Goal: Task Accomplishment & Management: Manage account settings

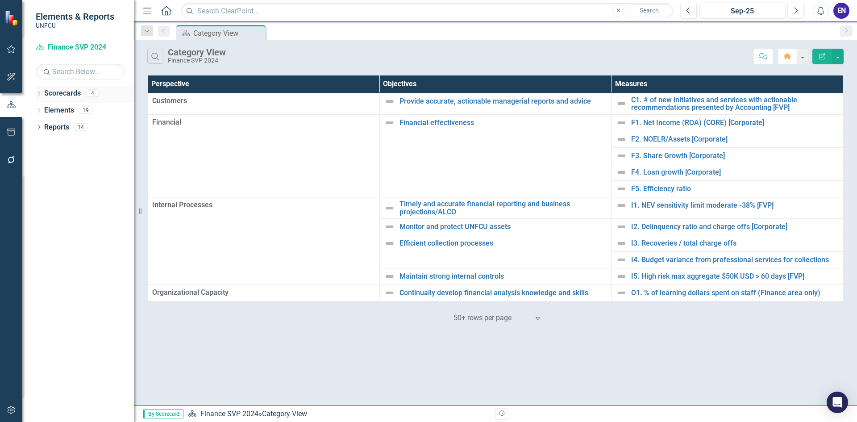
click at [44, 96] on div "Dropdown Scorecards 4" at bounding box center [85, 94] width 98 height 17
click at [40, 94] on icon "Dropdown" at bounding box center [39, 94] width 6 height 5
click at [43, 110] on icon "Dropdown" at bounding box center [43, 109] width 7 height 5
click at [73, 130] on link "Chief Financial Officer 2025" at bounding box center [96, 127] width 76 height 10
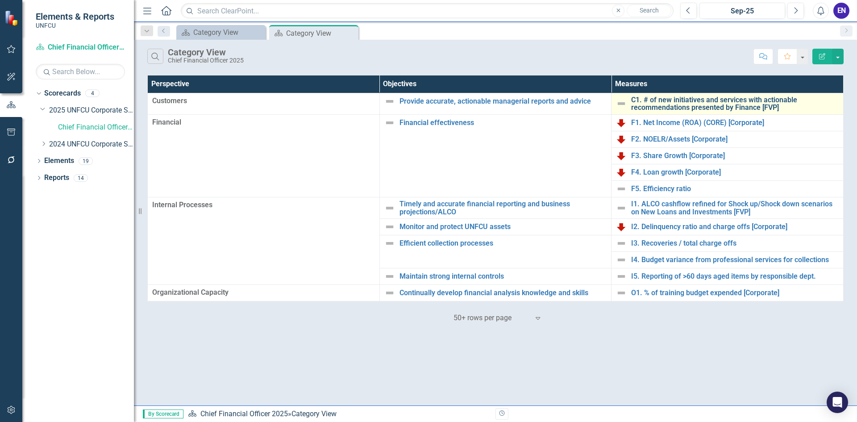
click at [676, 105] on link "C1. # of new initiatives and services with actionable recommendations presented…" at bounding box center [735, 104] width 208 height 16
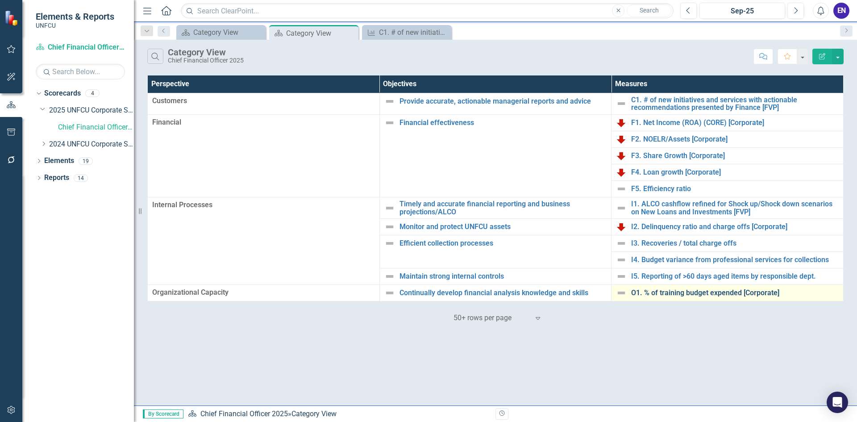
click at [669, 291] on link "O1. % of training budget expended [Corporate]" at bounding box center [735, 293] width 208 height 8
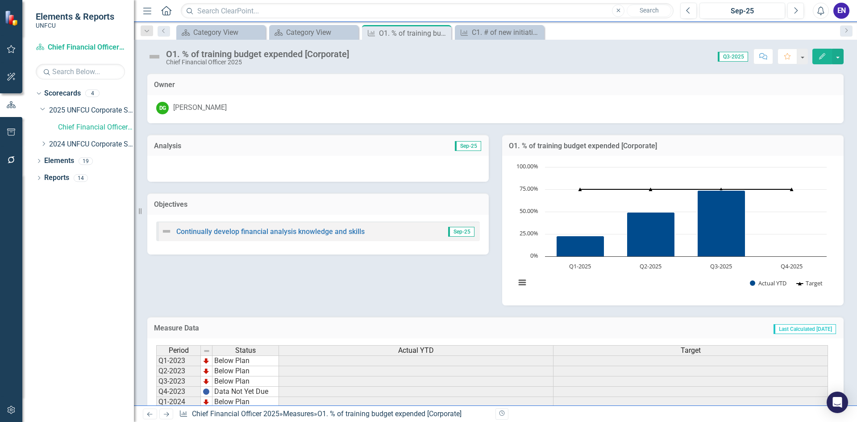
scroll to position [96, 0]
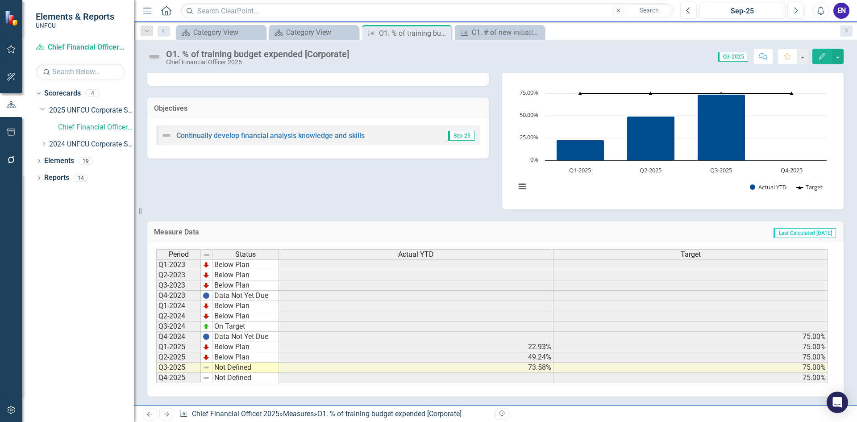
click at [238, 367] on td "Not Defined" at bounding box center [246, 368] width 67 height 10
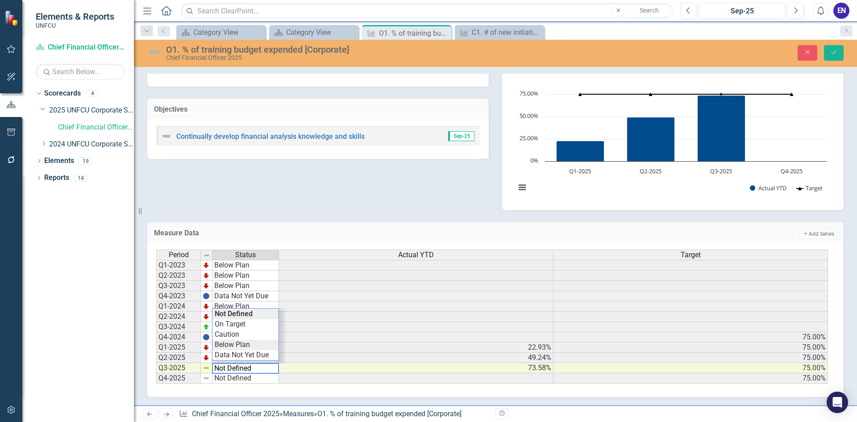
type textarea "Below Plan"
click at [243, 343] on div "Period Status Actual YTD Target Q1-2023 Below Plan Q2-2023 Below Plan Q3-2023 B…" at bounding box center [492, 317] width 672 height 134
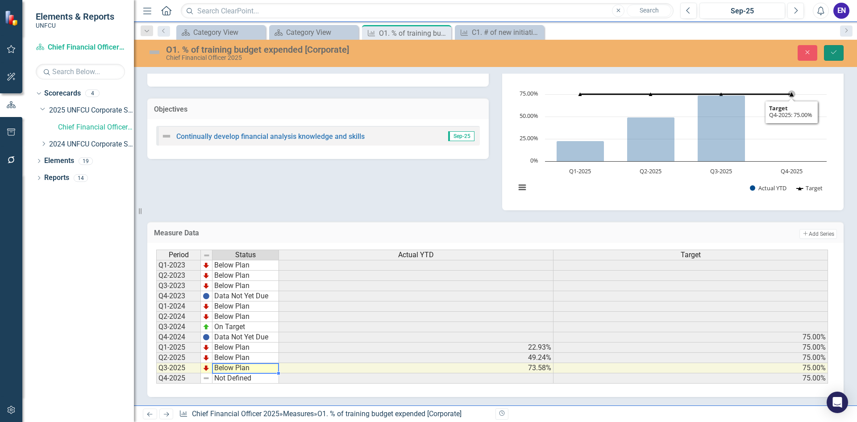
click at [828, 57] on button "Save" at bounding box center [834, 53] width 20 height 16
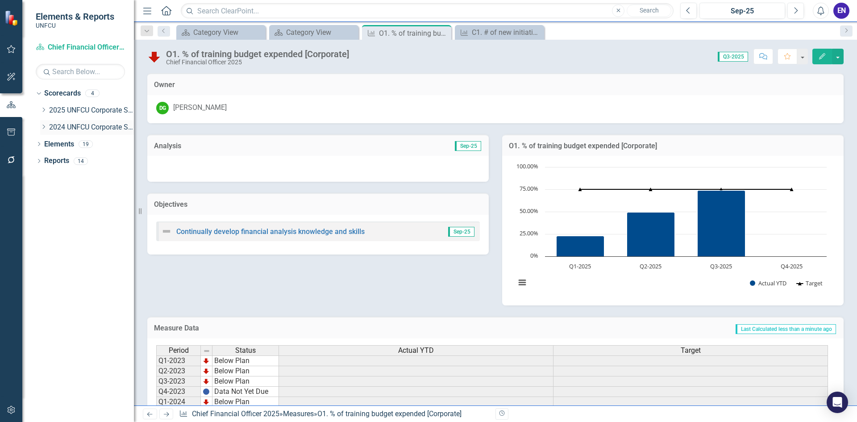
click at [69, 126] on link "2024 UNFCU Corporate Scorecard" at bounding box center [91, 127] width 85 height 10
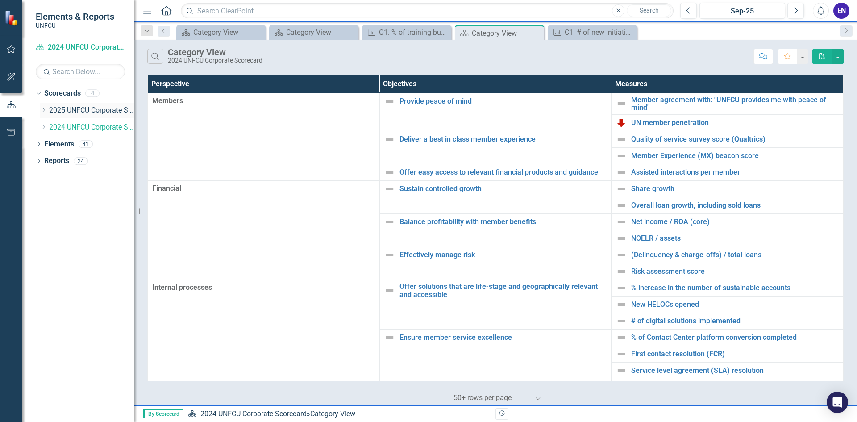
click at [43, 112] on icon at bounding box center [44, 110] width 2 height 4
click at [90, 131] on link "Chief Financial Officer 2025" at bounding box center [96, 127] width 76 height 10
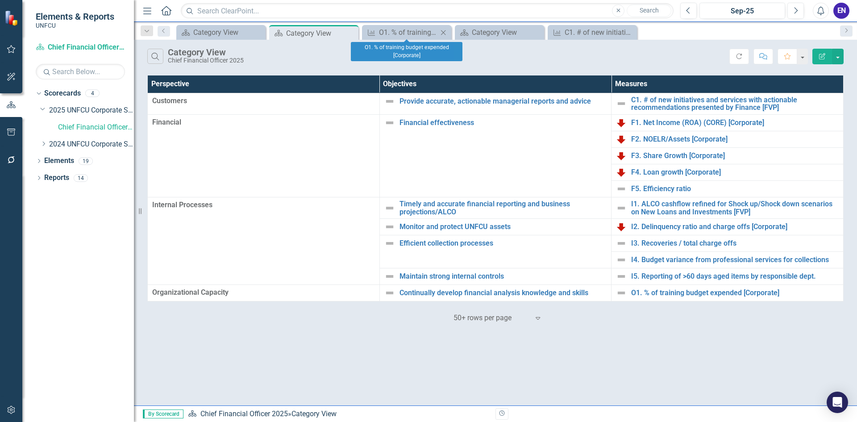
click at [443, 33] on icon at bounding box center [443, 32] width 5 height 5
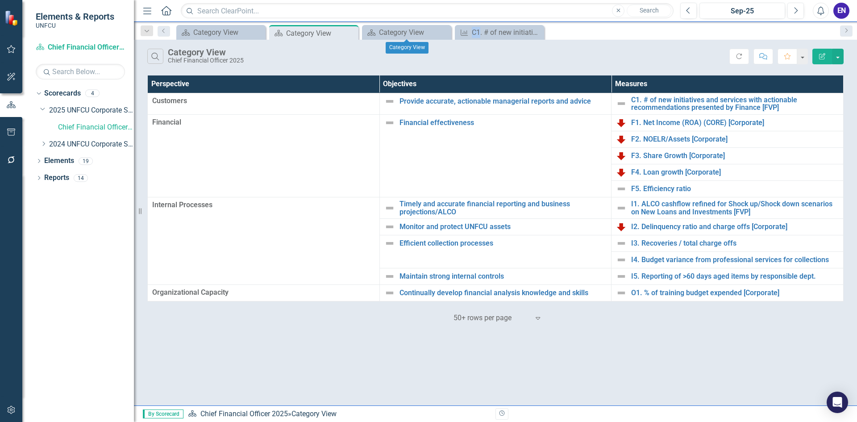
click at [0, 0] on icon at bounding box center [0, 0] width 0 height 0
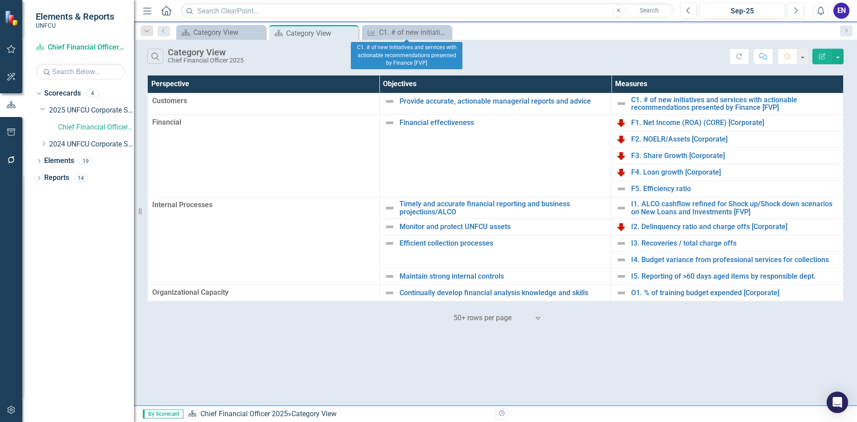
click at [0, 0] on icon at bounding box center [0, 0] width 0 height 0
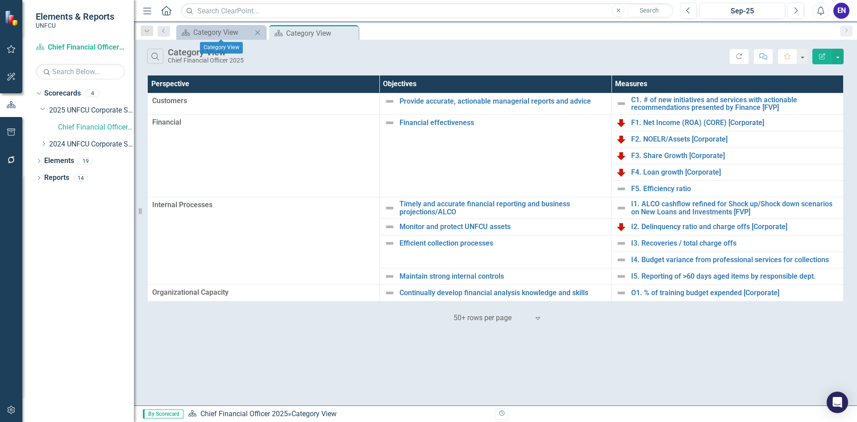
click at [256, 33] on icon "Close" at bounding box center [257, 32] width 9 height 7
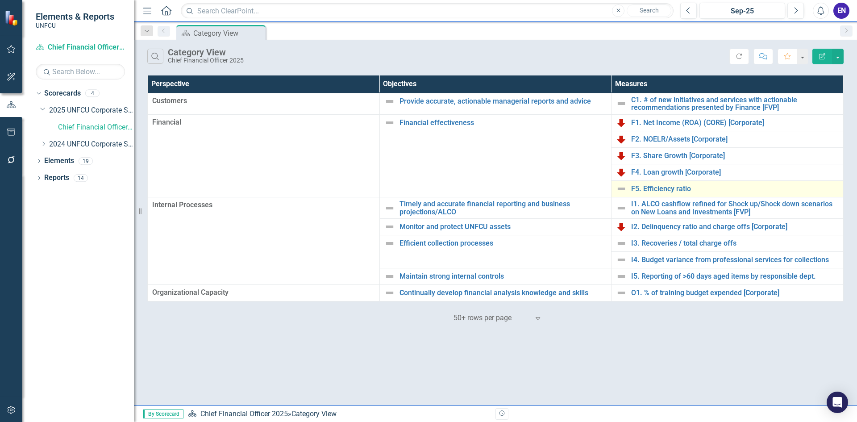
click at [676, 180] on td "F4. Loan growth [Corporate] Edit Edit Measure Link Open Element" at bounding box center [728, 172] width 232 height 17
click at [677, 185] on link "F5. Efficiency ratio" at bounding box center [735, 189] width 208 height 8
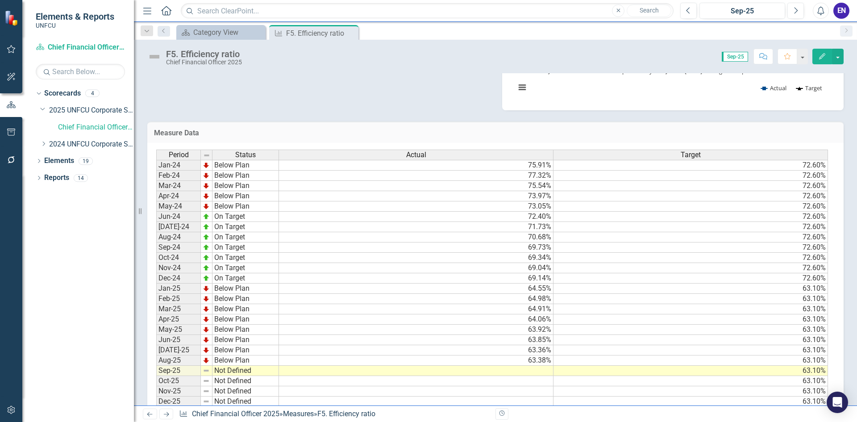
scroll to position [292, 0]
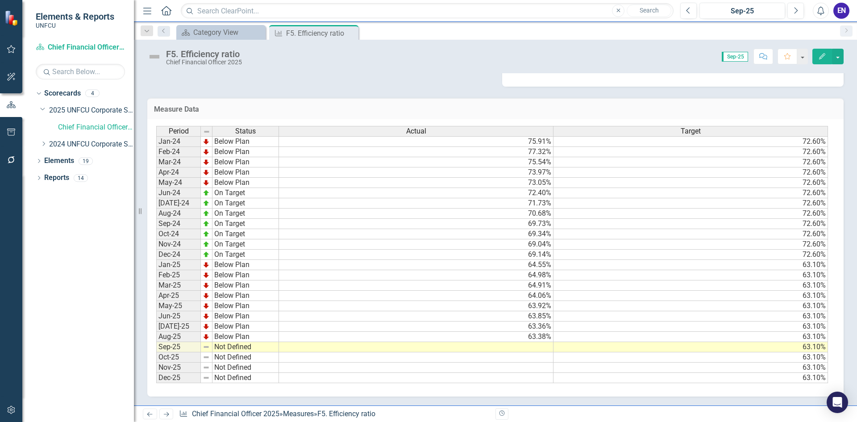
drag, startPoint x: 518, startPoint y: 346, endPoint x: 820, endPoint y: 355, distance: 302.0
click at [518, 346] on td at bounding box center [416, 347] width 275 height 10
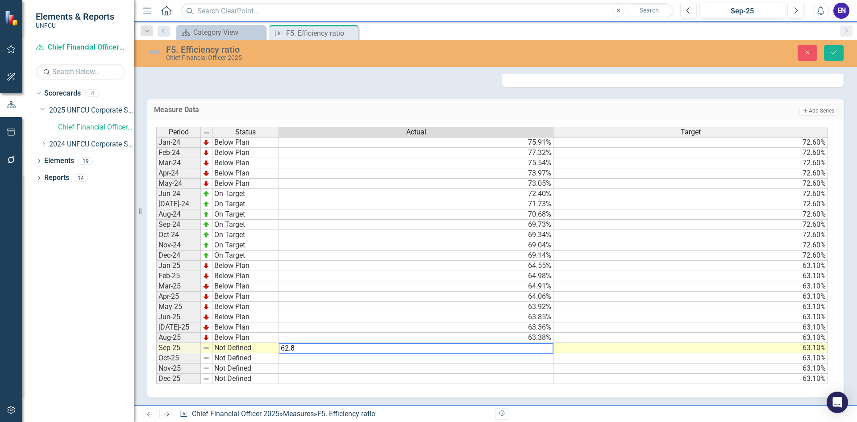
type textarea "62.87"
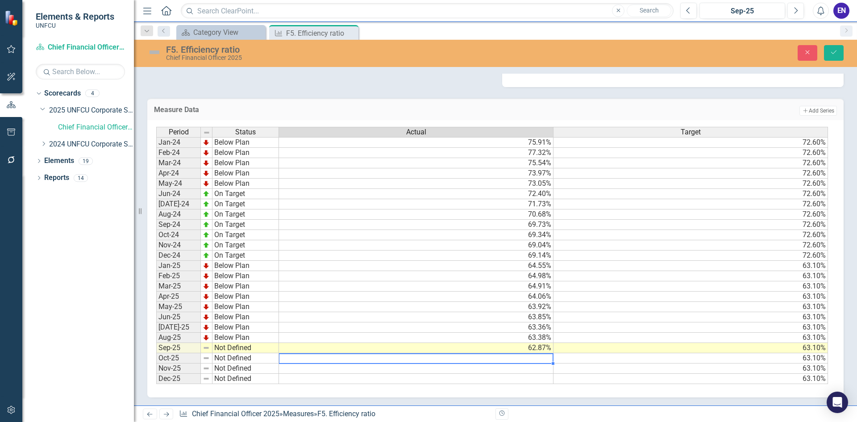
click at [225, 344] on td "Not Defined" at bounding box center [246, 348] width 67 height 10
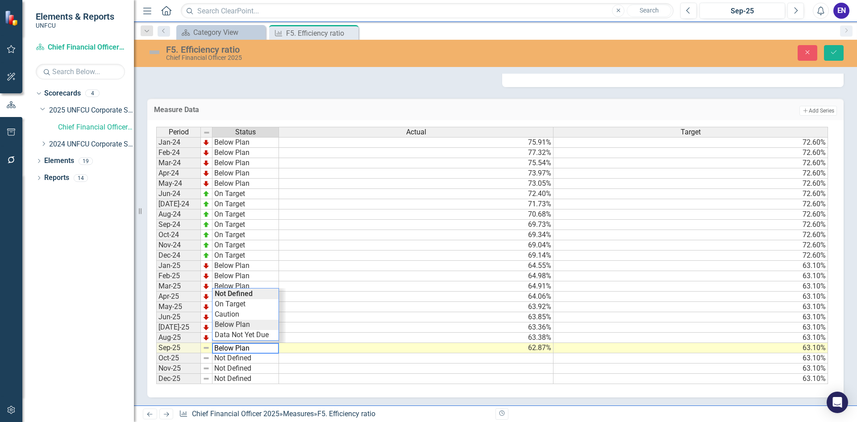
click at [258, 327] on div "Period Status Actual Target Jan-24 Below Plan 75.91% 72.60% Feb-24 Below Plan 7…" at bounding box center [492, 256] width 672 height 258
click at [255, 345] on td "Below Plan" at bounding box center [246, 348] width 67 height 10
type textarea "On Target"
click at [258, 304] on div "Period Status Actual Target Jan-24 Below Plan 75.91% 72.60% Feb-24 Below Plan 7…" at bounding box center [492, 256] width 672 height 258
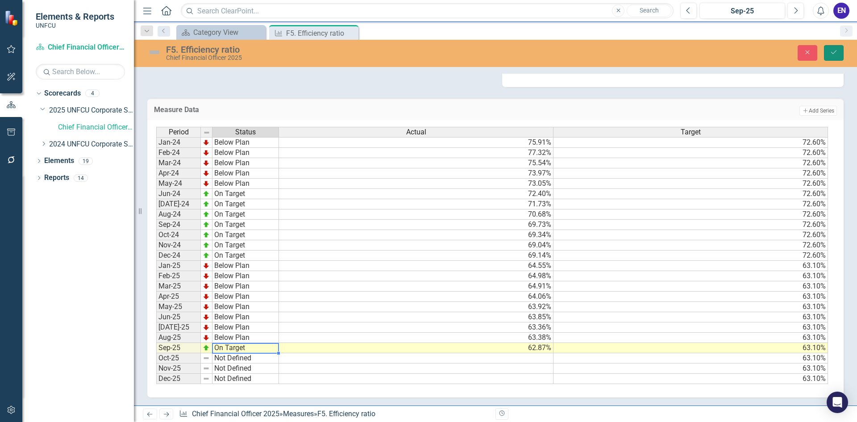
click at [837, 56] on button "Save" at bounding box center [834, 53] width 20 height 16
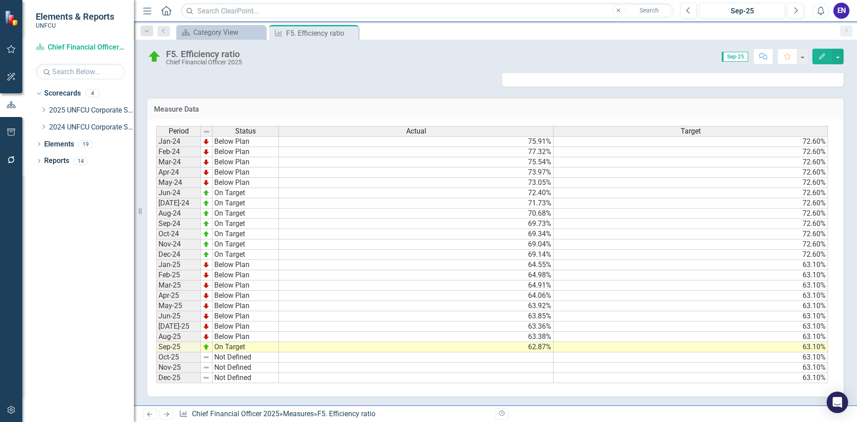
click at [0, 0] on icon "Close" at bounding box center [0, 0] width 0 height 0
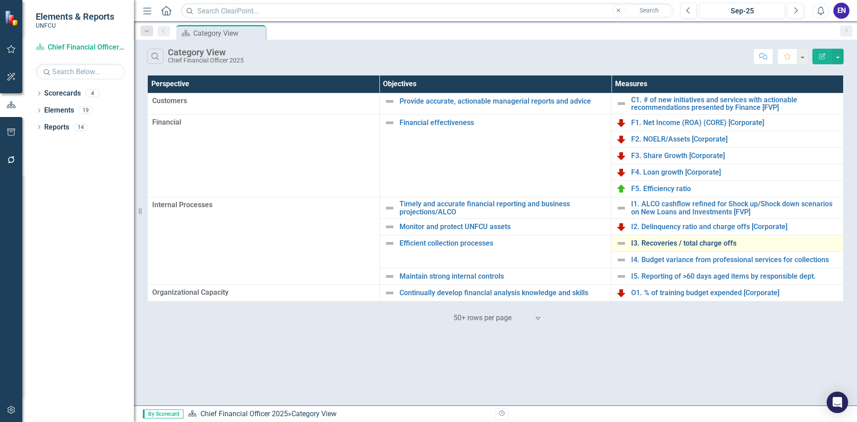
click at [714, 246] on link "I3. Recoveries / total charge offs" at bounding box center [735, 243] width 208 height 8
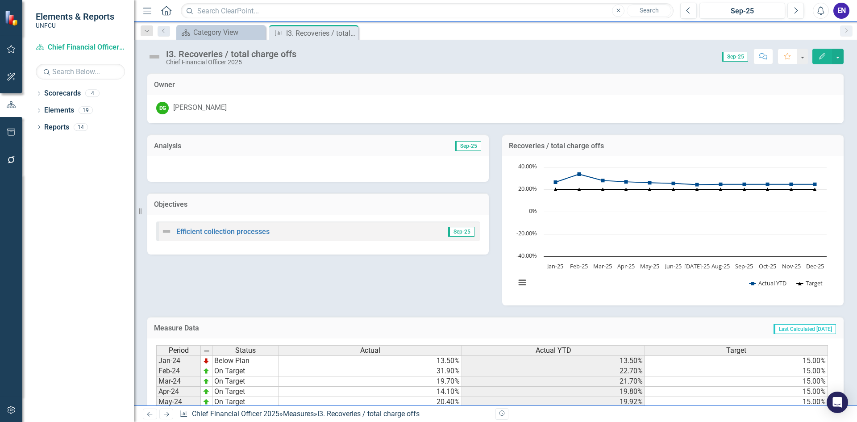
scroll to position [219, 0]
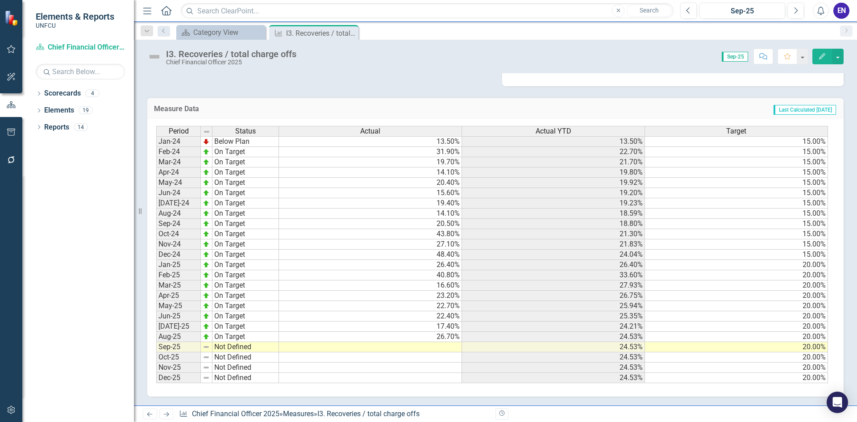
drag, startPoint x: 458, startPoint y: 348, endPoint x: 770, endPoint y: 365, distance: 313.1
click at [458, 348] on td at bounding box center [370, 347] width 183 height 10
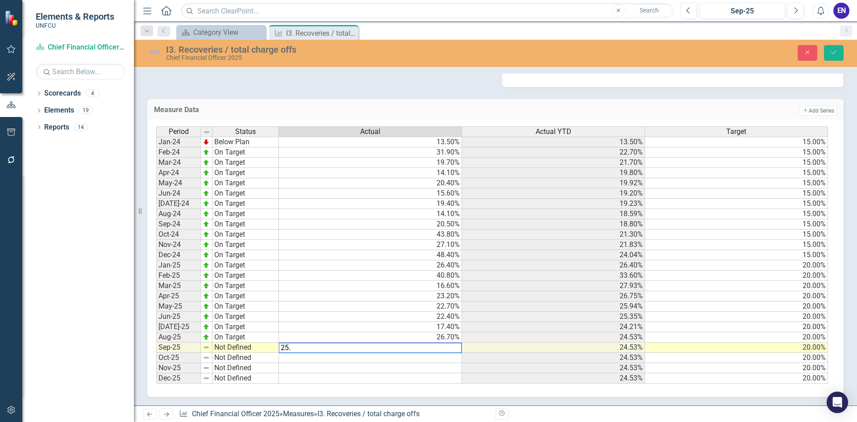
type textarea "25.8"
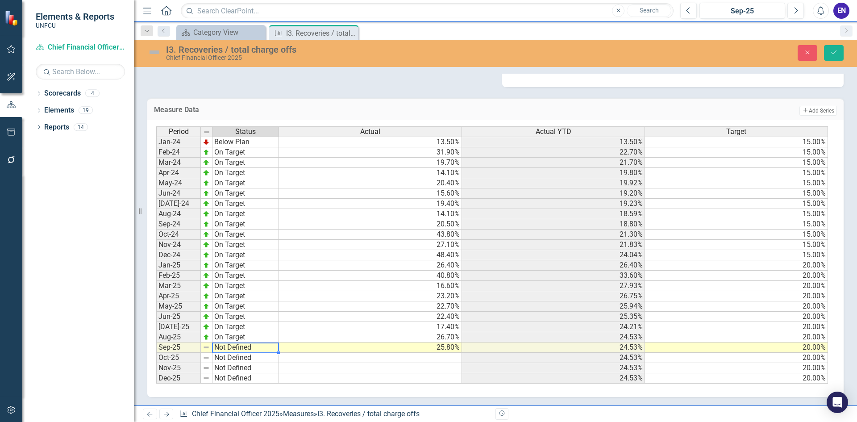
click at [233, 346] on td "Not Defined" at bounding box center [246, 348] width 67 height 10
type textarea "On Target"
click at [235, 301] on div "Period Status Actual Actual YTD Target Jan-24 Below Plan 13.50% 13.50% 15.00% F…" at bounding box center [492, 255] width 672 height 258
drag, startPoint x: 834, startPoint y: 47, endPoint x: 853, endPoint y: 67, distance: 28.4
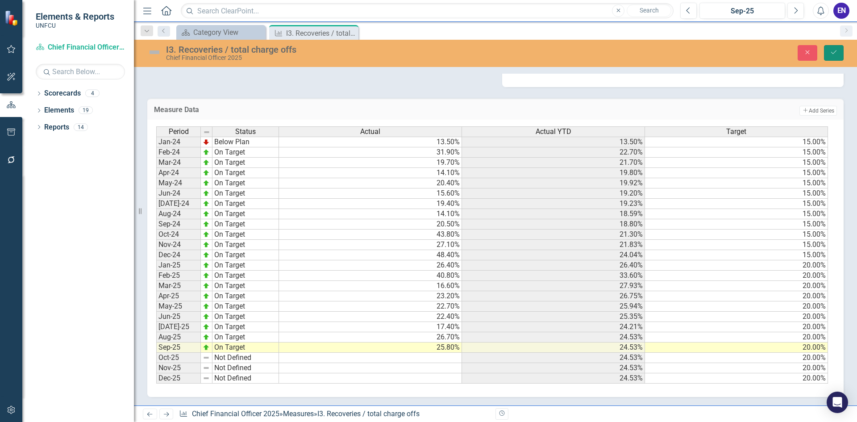
click at [833, 48] on button "Save" at bounding box center [834, 53] width 20 height 16
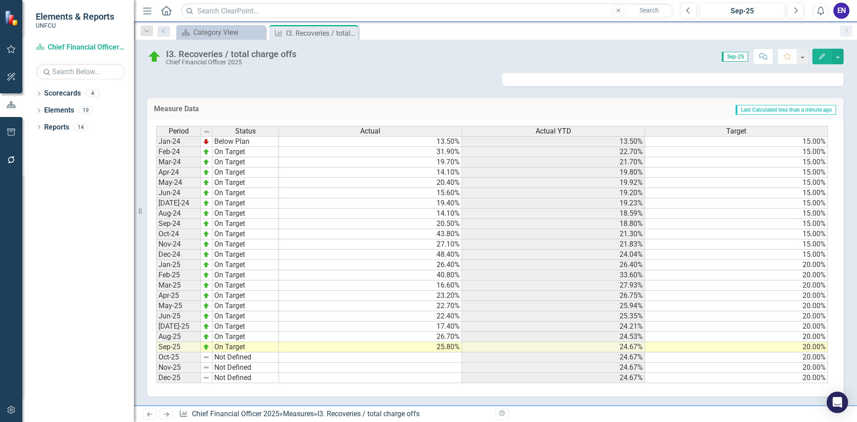
click at [0, 0] on icon "Close" at bounding box center [0, 0] width 0 height 0
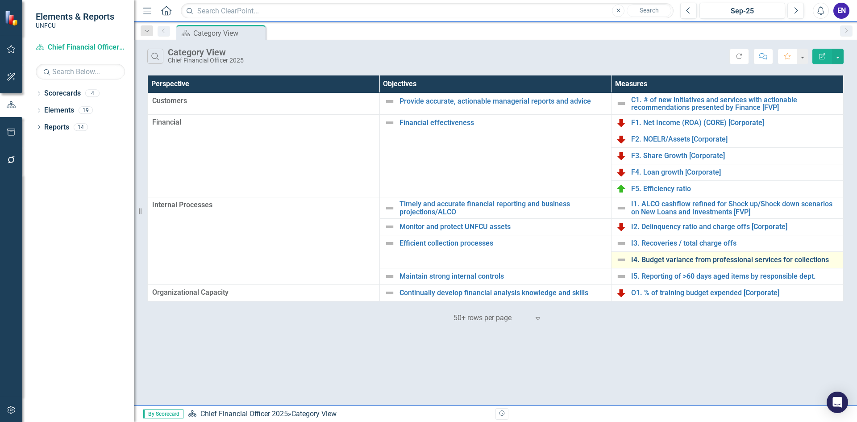
click at [643, 264] on link "I4. Budget variance from professional services for collections" at bounding box center [735, 260] width 208 height 8
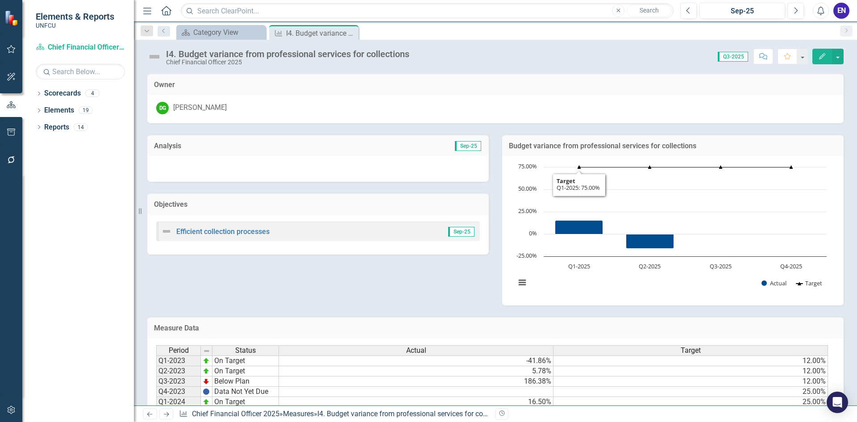
scroll to position [96, 0]
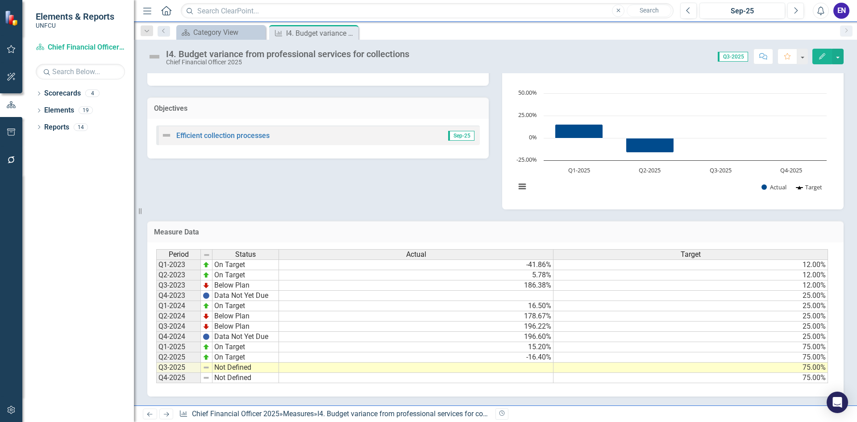
click at [539, 366] on td at bounding box center [416, 368] width 275 height 10
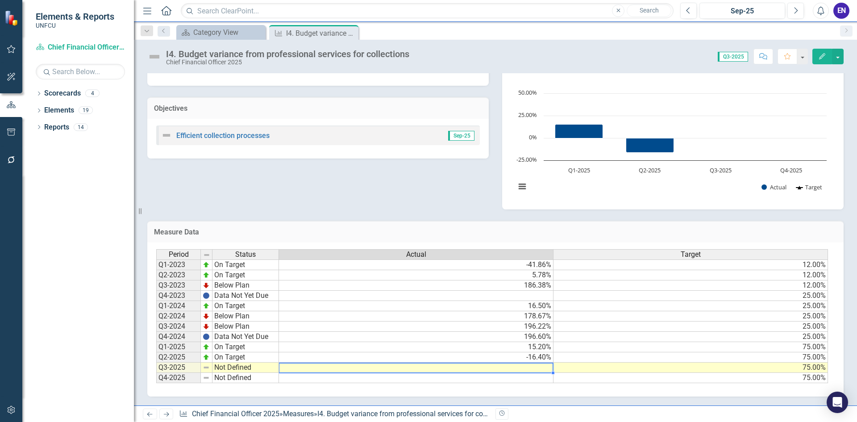
click at [539, 366] on td at bounding box center [416, 368] width 275 height 10
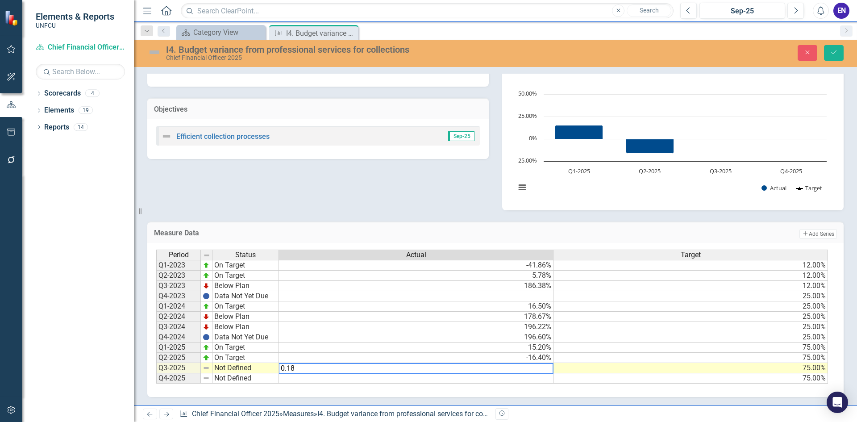
type textarea "0.18"
click at [244, 368] on td "Not Defined" at bounding box center [246, 368] width 67 height 10
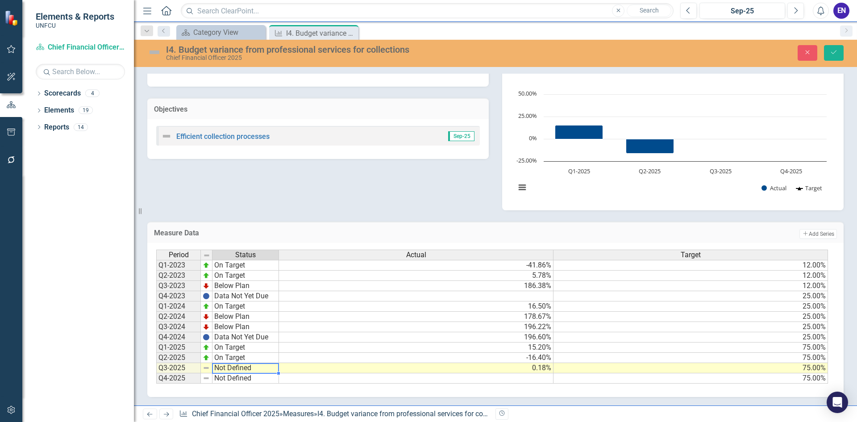
click at [244, 368] on td "Not Defined" at bounding box center [246, 368] width 67 height 10
click at [249, 327] on div "Period Status Actual Target Q1-2023 On Target -41.86% 12.00% Q2-2023 On Target …" at bounding box center [492, 317] width 672 height 134
click at [831, 54] on icon "Save" at bounding box center [834, 52] width 8 height 6
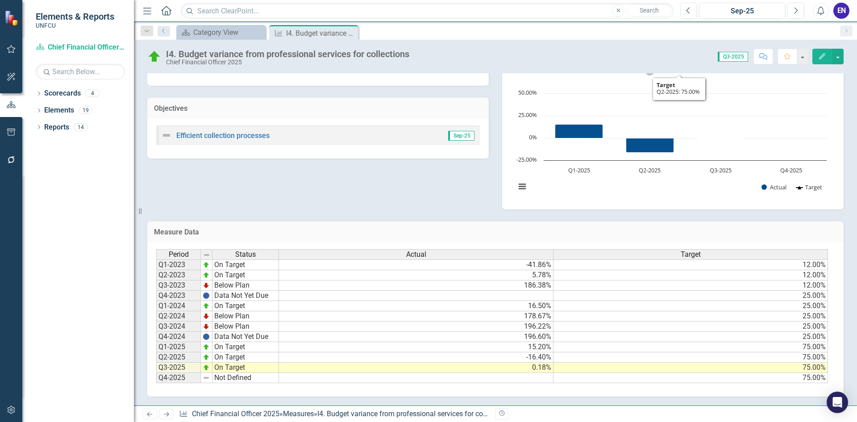
scroll to position [0, 0]
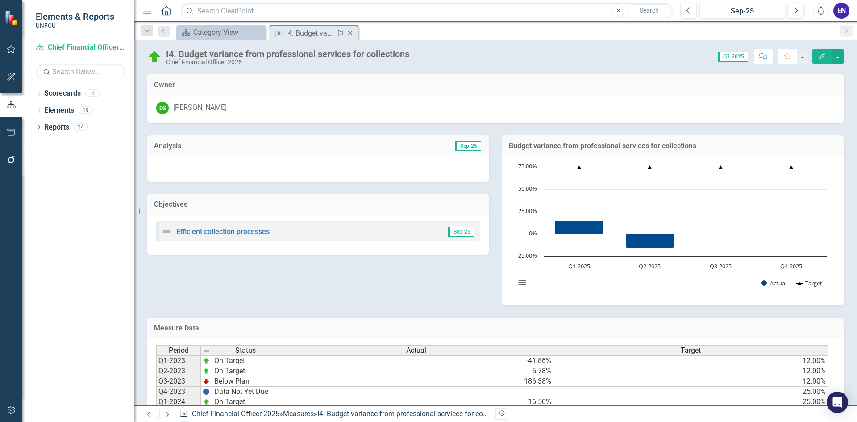
click at [353, 34] on icon "Close" at bounding box center [350, 32] width 9 height 7
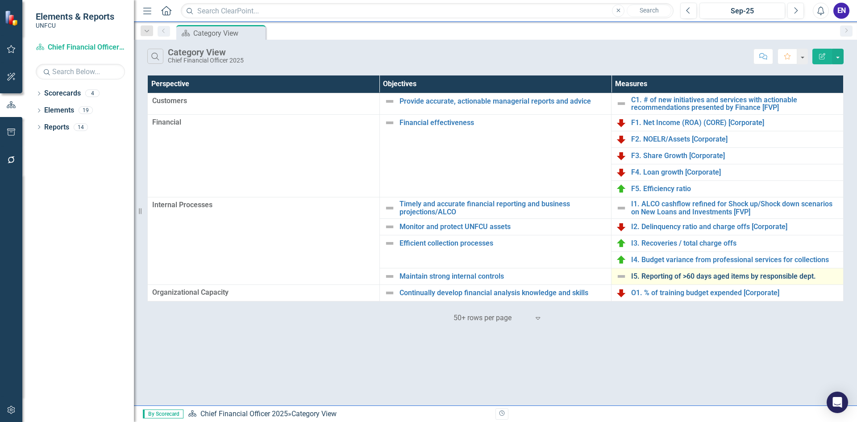
click at [667, 276] on link "I5. Reporting of >60 days aged items by responsible dept." at bounding box center [735, 276] width 208 height 8
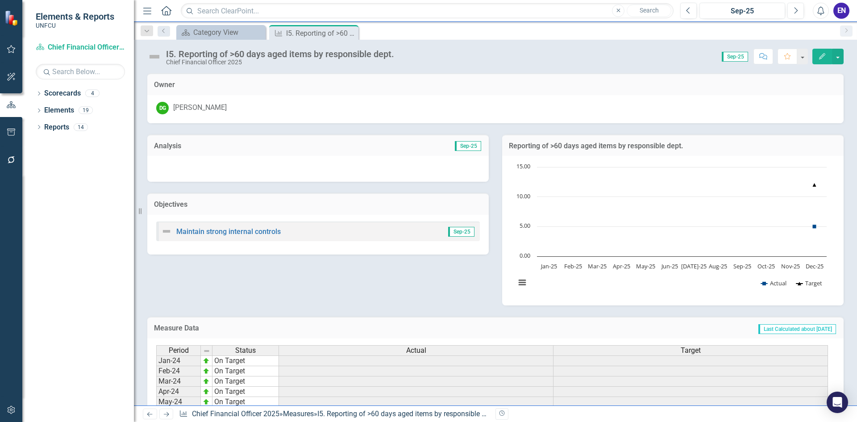
scroll to position [219, 0]
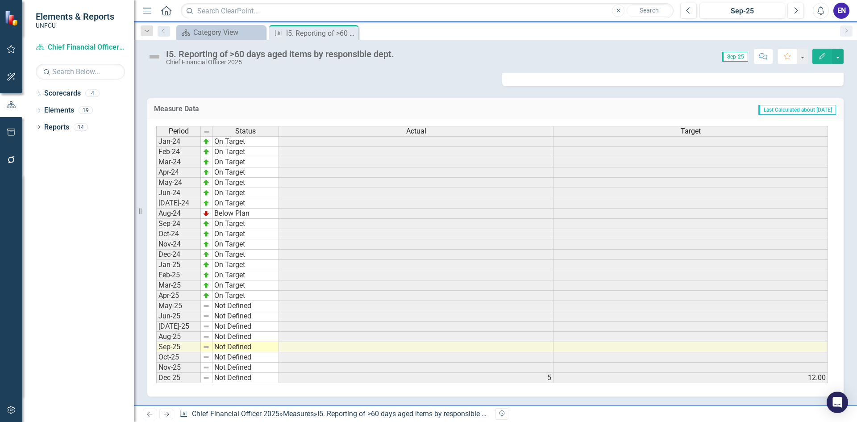
click at [156, 342] on div "Period Status Jan-24 On Target Feb-24 On Target Mar-24 On Target Apr-24 On Targ…" at bounding box center [156, 254] width 0 height 257
click at [267, 342] on div at bounding box center [245, 342] width 67 height 1
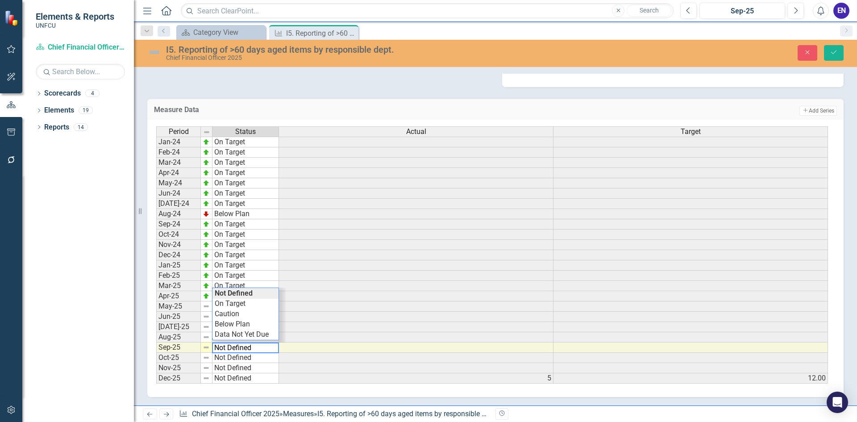
click at [349, 392] on div "Period Status Actual Target Jan-24 On Target Feb-24 On Target Mar-24 On Target …" at bounding box center [495, 258] width 697 height 277
click at [249, 309] on td "Not Defined" at bounding box center [246, 306] width 67 height 10
click at [249, 336] on div "Period Status Actual Target Jan-24 On Target Feb-24 On Target Mar-24 On Target …" at bounding box center [492, 255] width 672 height 258
click at [246, 308] on td "Below Plan" at bounding box center [246, 306] width 67 height 10
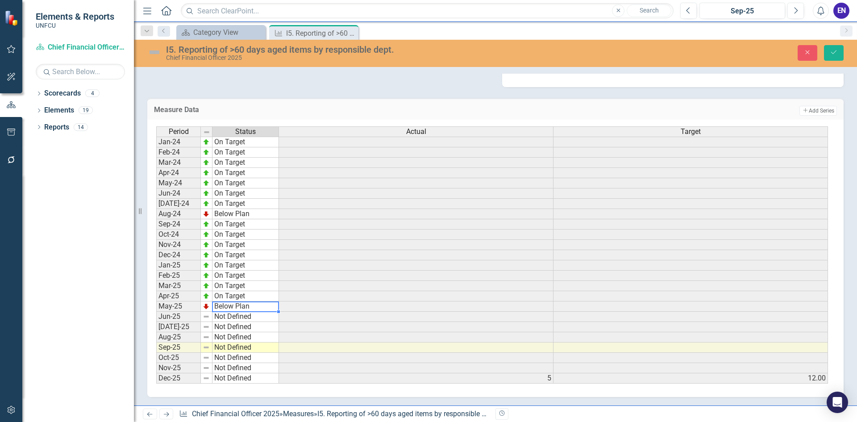
click at [246, 308] on td "Below Plan" at bounding box center [246, 306] width 67 height 10
type textarea "On Target"
click at [247, 311] on div "Period Status Actual Target Jan-24 On Target Feb-24 On Target Mar-24 On Target …" at bounding box center [492, 255] width 672 height 258
click at [352, 33] on icon "Close" at bounding box center [350, 32] width 9 height 7
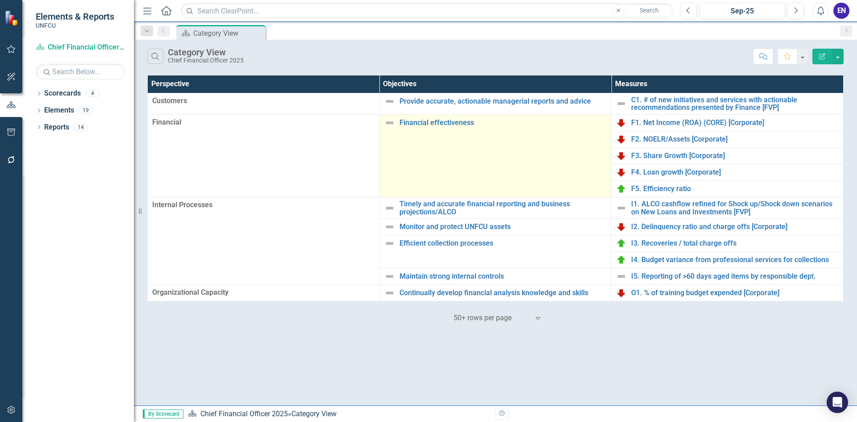
click at [401, 150] on td "Financial effectiveness Edit Edit Objective Link Open Element" at bounding box center [496, 156] width 232 height 83
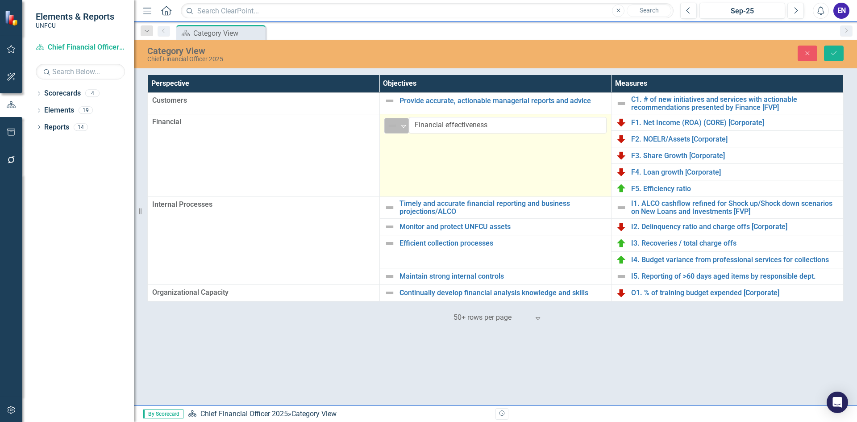
drag, startPoint x: 390, startPoint y: 125, endPoint x: 391, endPoint y: 130, distance: 5.0
click at [392, 126] on img at bounding box center [392, 126] width 11 height 11
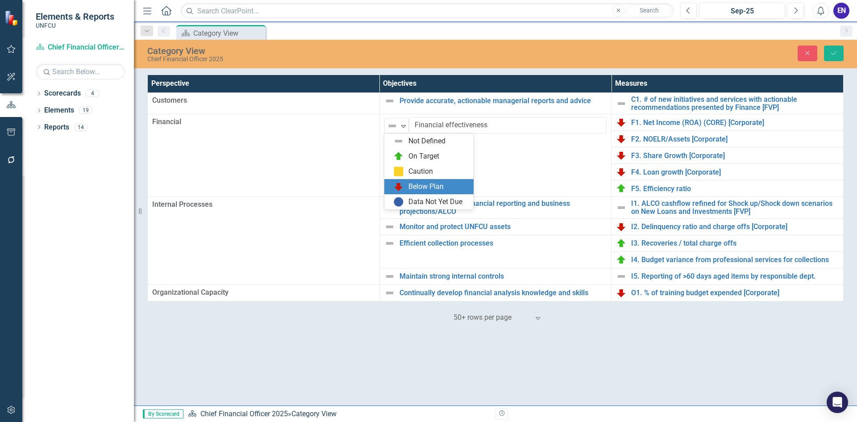
click at [417, 186] on div "Below Plan" at bounding box center [426, 187] width 35 height 10
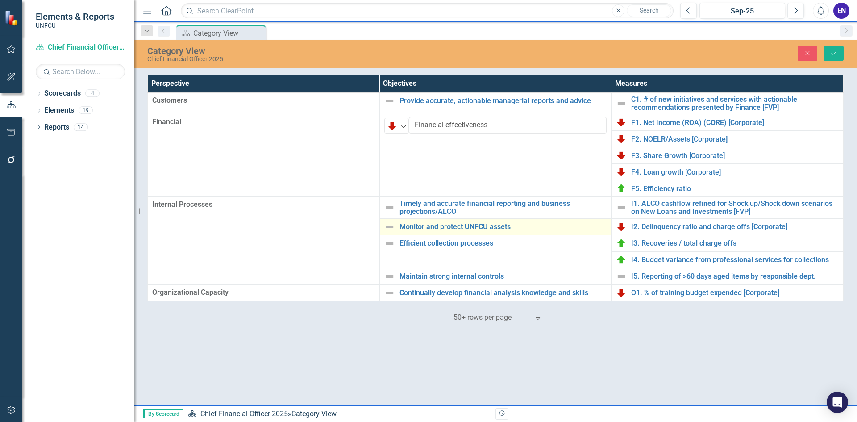
click at [390, 226] on img at bounding box center [389, 226] width 11 height 11
click at [391, 226] on img at bounding box center [389, 226] width 11 height 11
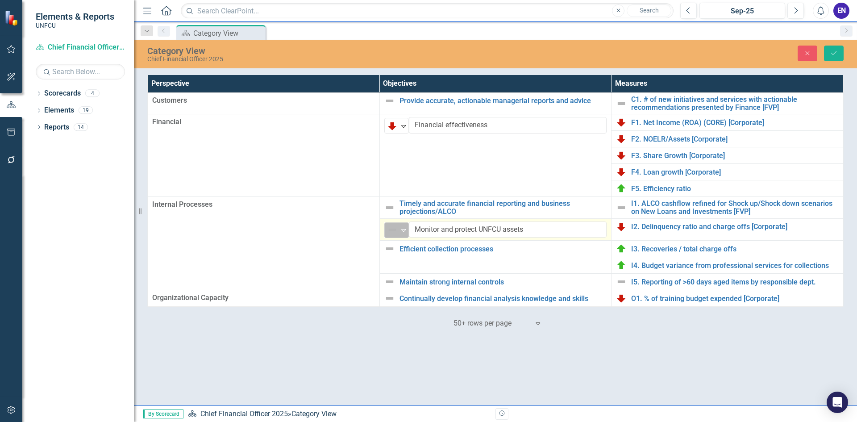
click at [400, 231] on icon "Expand" at bounding box center [403, 229] width 9 height 7
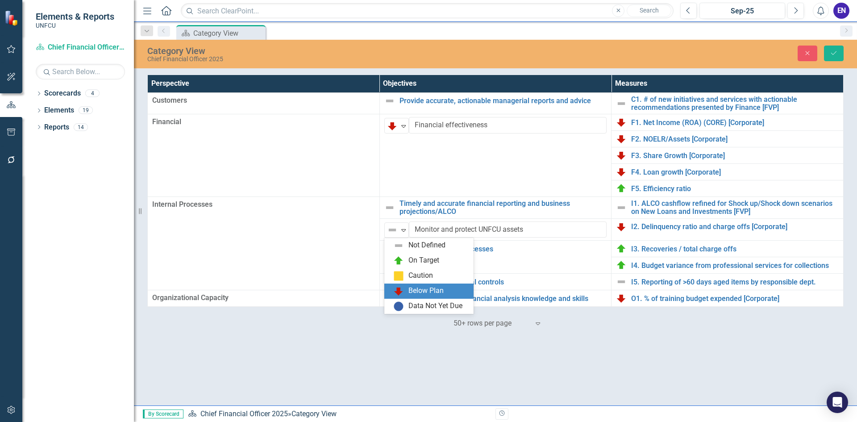
click at [423, 287] on div "Below Plan" at bounding box center [426, 291] width 35 height 10
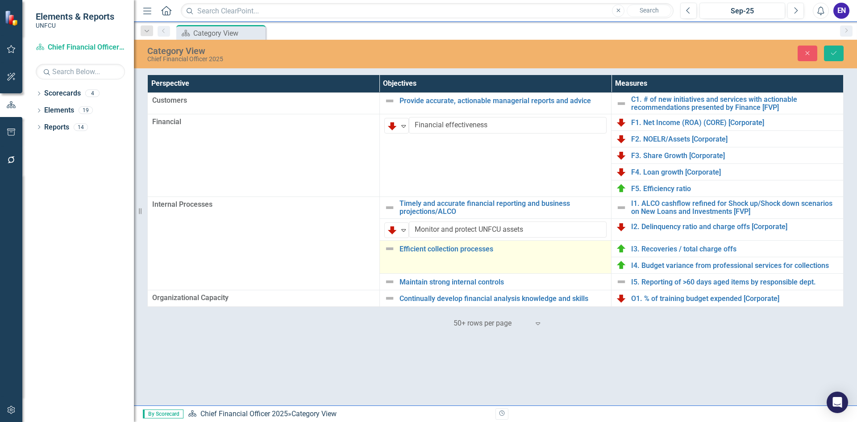
click at [393, 248] on img at bounding box center [389, 248] width 11 height 11
click at [401, 257] on div "Expand" at bounding box center [403, 252] width 9 height 15
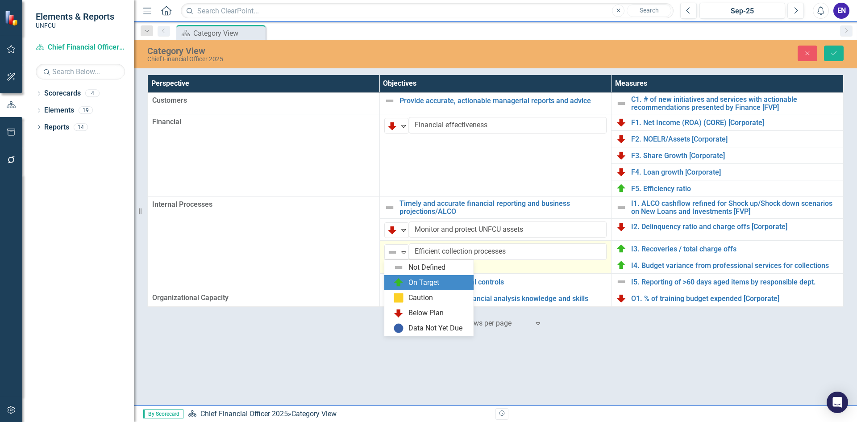
click at [420, 281] on div "On Target" at bounding box center [424, 283] width 31 height 10
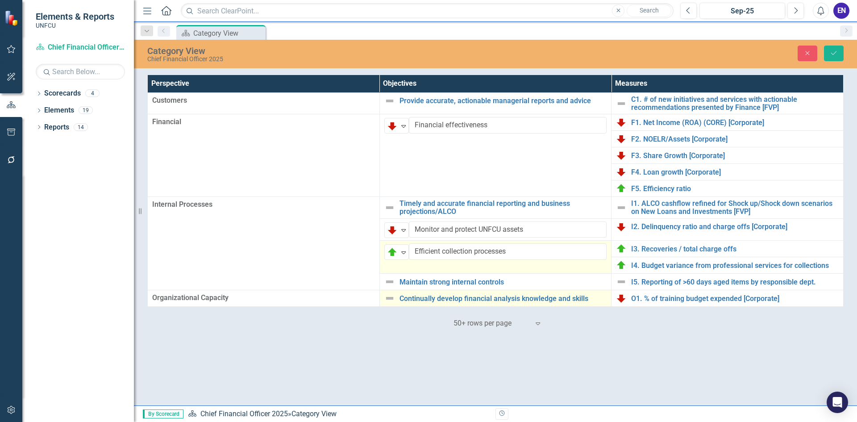
click at [387, 297] on img at bounding box center [389, 298] width 11 height 11
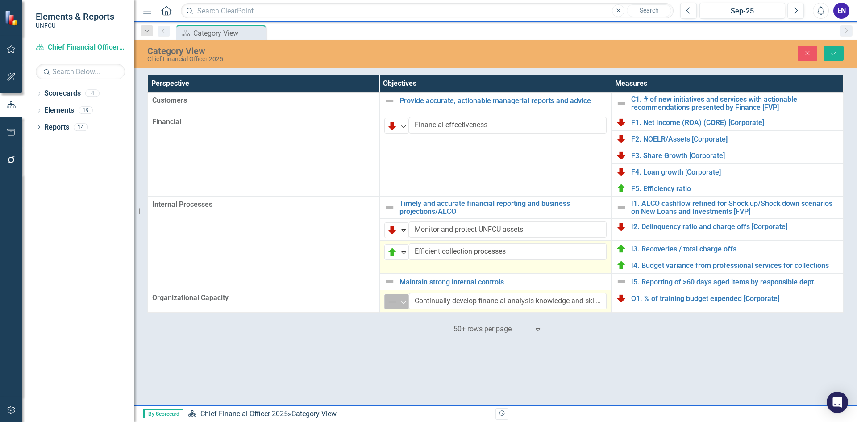
click at [402, 301] on icon "Expand" at bounding box center [403, 301] width 9 height 7
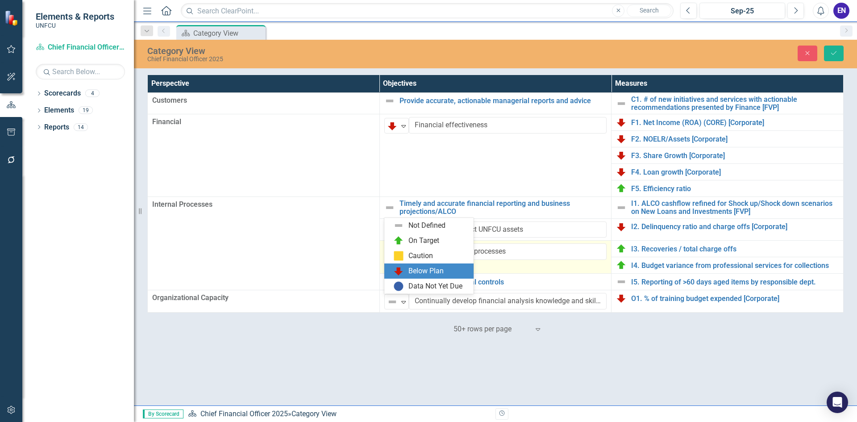
click at [428, 268] on div "Below Plan" at bounding box center [426, 271] width 35 height 10
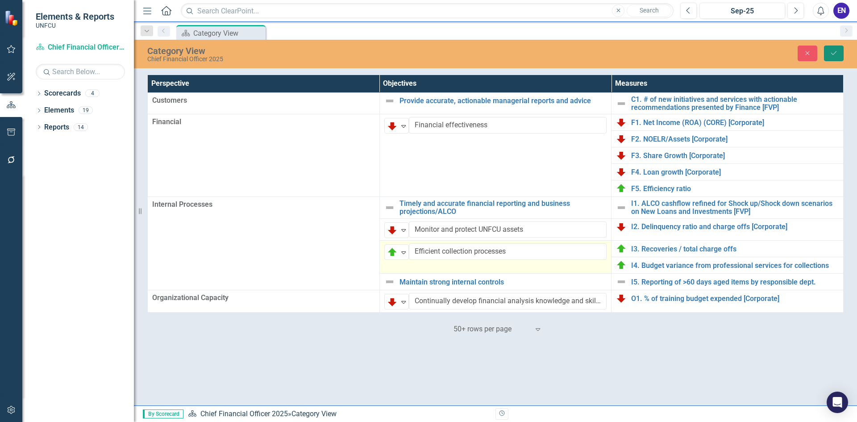
click at [831, 53] on icon "Save" at bounding box center [834, 53] width 8 height 6
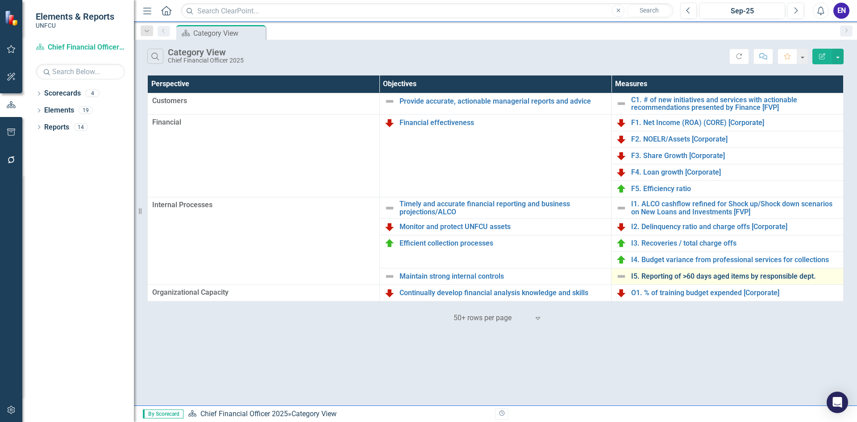
click at [732, 277] on link "I5. Reporting of >60 days aged items by responsible dept." at bounding box center [735, 276] width 208 height 8
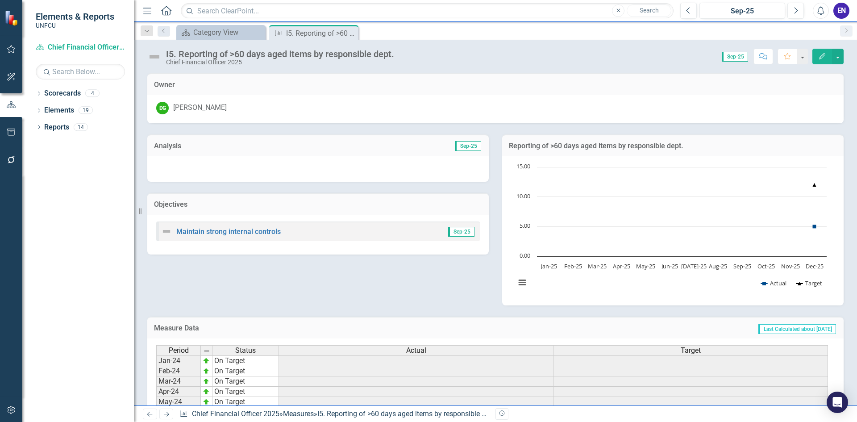
scroll to position [219, 0]
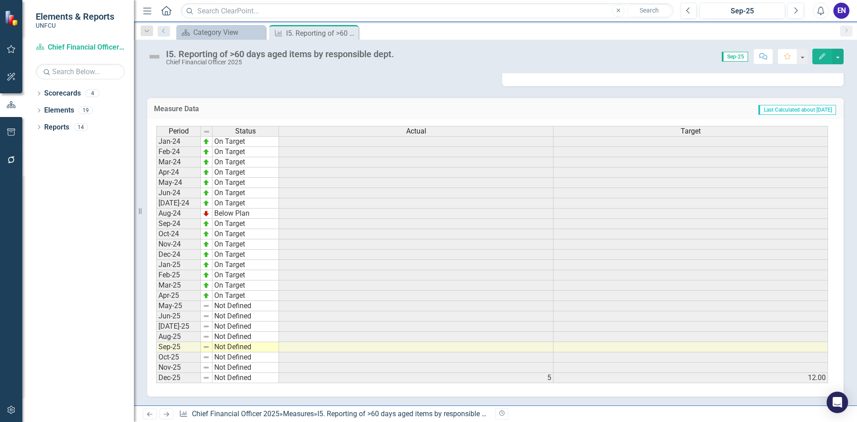
click at [156, 300] on div "Period Status Actual Target Jan-24 On Target Feb-24 On Target Mar-24 On Target …" at bounding box center [156, 254] width 0 height 257
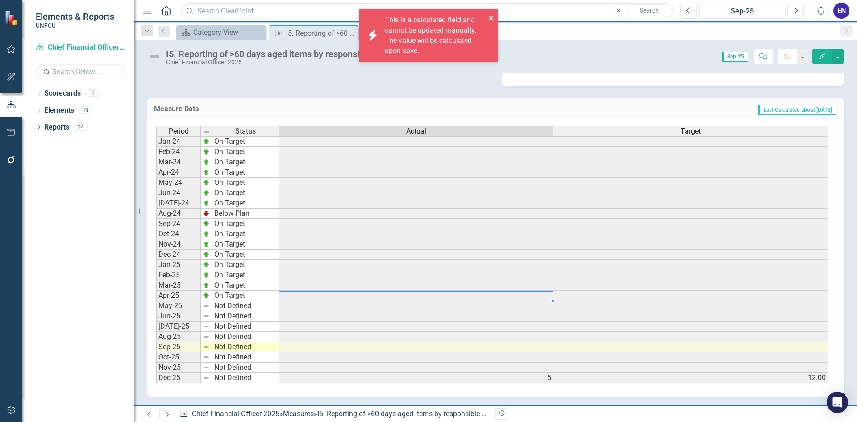
click at [491, 16] on icon "close" at bounding box center [492, 17] width 6 height 7
